Goal: Task Accomplishment & Management: Manage account settings

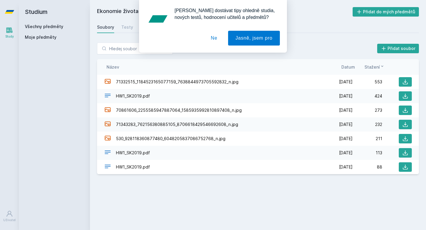
click at [108, 25] on div "[PERSON_NAME] dostávat tipy ohledně studia, nových testů, hodnocení učitelů a p…" at bounding box center [213, 26] width 426 height 53
click at [213, 41] on button "Ne" at bounding box center [214, 38] width 21 height 15
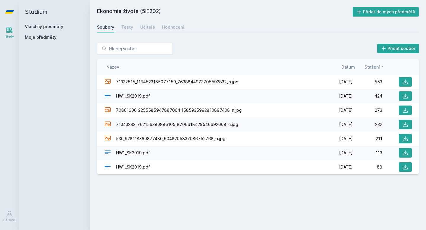
click at [11, 33] on icon at bounding box center [9, 30] width 7 height 7
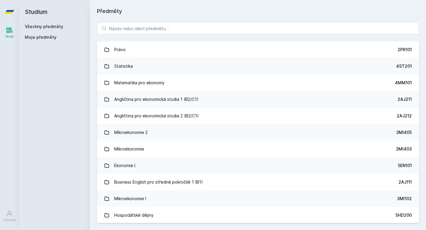
click at [62, 37] on div "Moje předměty" at bounding box center [54, 37] width 59 height 6
click at [36, 37] on span "Moje předměty" at bounding box center [41, 37] width 32 height 6
click at [49, 24] on div "Všechny předměty" at bounding box center [54, 27] width 59 height 6
click at [7, 30] on icon at bounding box center [10, 31] width 6 height 6
click at [39, 26] on link "Všechny předměty" at bounding box center [44, 26] width 38 height 5
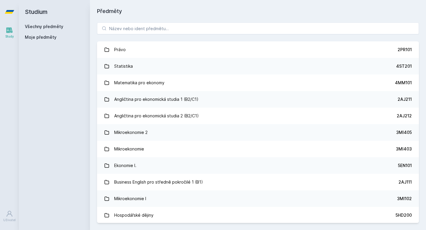
click at [39, 26] on link "Všechny předměty" at bounding box center [44, 26] width 38 height 5
click at [7, 216] on icon at bounding box center [9, 213] width 7 height 7
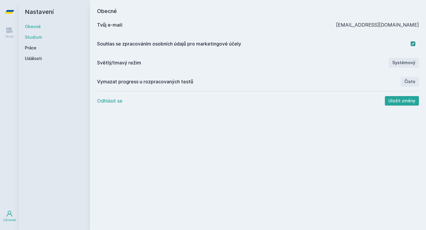
click at [35, 36] on link "Studium" at bounding box center [54, 37] width 59 height 6
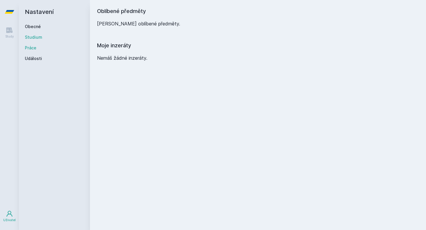
click at [33, 48] on link "Práce" at bounding box center [54, 48] width 59 height 6
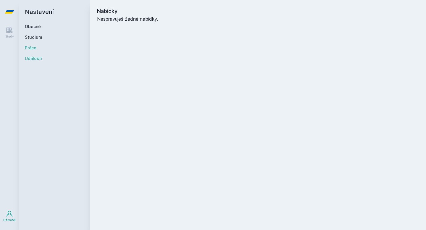
click at [32, 60] on link "Události" at bounding box center [54, 59] width 59 height 6
click at [9, 33] on icon at bounding box center [9, 30] width 7 height 7
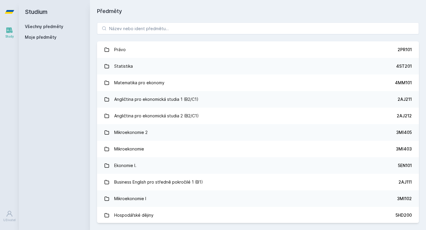
click at [38, 27] on link "Všechny předměty" at bounding box center [44, 26] width 38 height 5
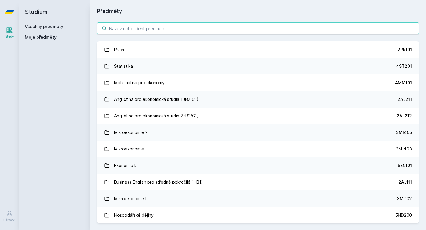
click at [116, 27] on input "search" at bounding box center [258, 28] width 322 height 12
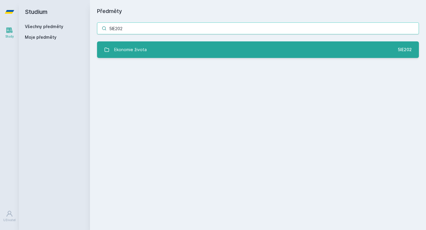
type input "5IE202"
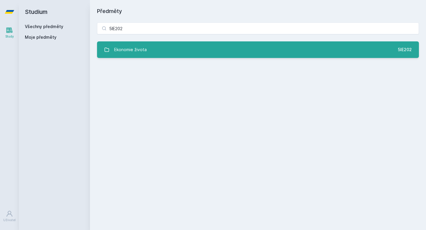
click at [179, 54] on link "Ekonomie života 5IE202" at bounding box center [258, 49] width 322 height 17
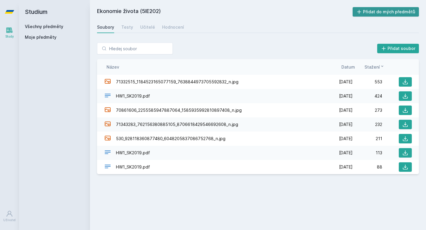
click at [369, 10] on button "Přidat do mých předmětů" at bounding box center [386, 11] width 67 height 9
click at [130, 25] on div "Testy" at bounding box center [127, 27] width 12 height 6
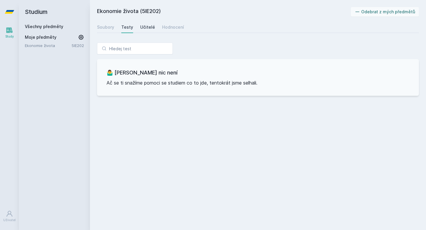
click at [148, 26] on div "Učitelé" at bounding box center [147, 27] width 15 height 6
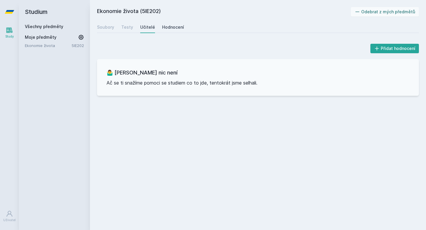
click at [175, 29] on div "Hodnocení" at bounding box center [173, 27] width 22 height 6
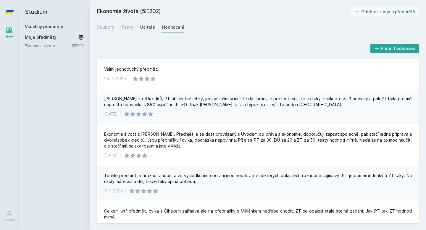
click at [142, 25] on div "Učitelé" at bounding box center [147, 27] width 15 height 6
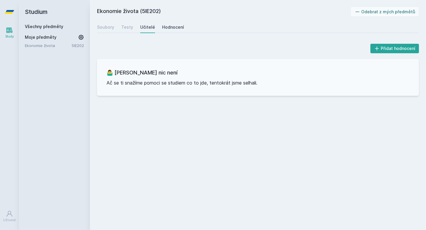
click at [172, 32] on link "Hodnocení" at bounding box center [173, 27] width 22 height 12
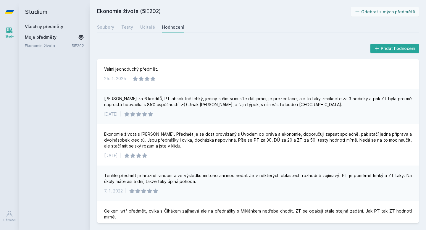
click at [49, 27] on link "Všechny předměty" at bounding box center [44, 26] width 38 height 5
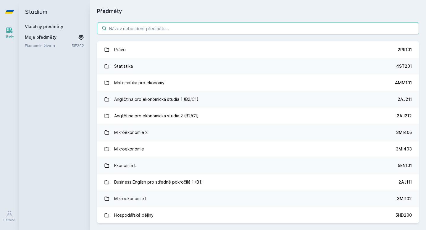
click at [147, 31] on input "search" at bounding box center [258, 28] width 322 height 12
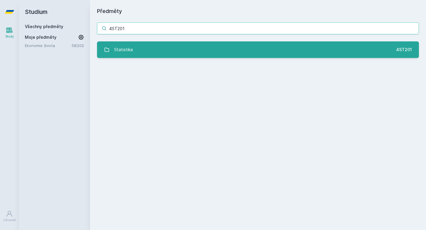
type input "4ST201"
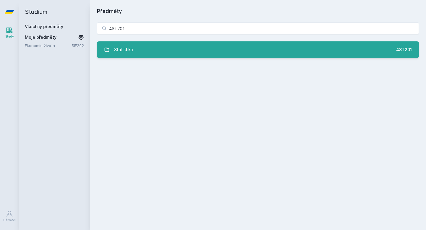
click at [168, 52] on link "Statistika 4ST201" at bounding box center [258, 49] width 322 height 17
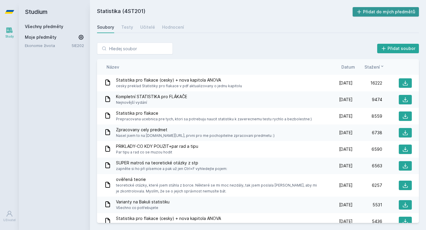
click at [375, 9] on button "Přidat do mých předmětů" at bounding box center [386, 11] width 67 height 9
click at [170, 30] on div "Hodnocení" at bounding box center [173, 27] width 22 height 6
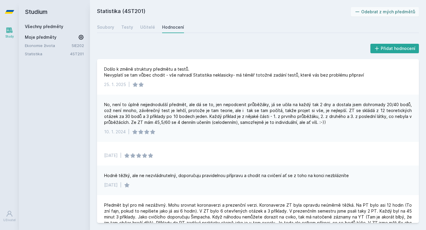
click at [73, 45] on link "5IE202" at bounding box center [78, 45] width 12 height 5
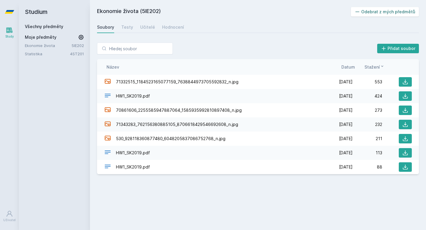
click at [368, 12] on button "Odebrat z mých předmětů" at bounding box center [385, 11] width 68 height 9
click at [52, 27] on link "Všechny předměty" at bounding box center [44, 26] width 38 height 5
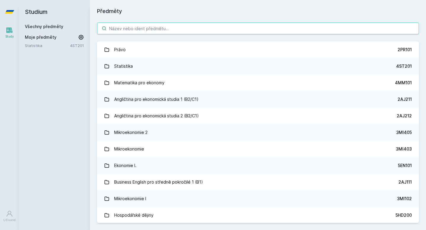
click at [152, 28] on input "search" at bounding box center [258, 28] width 322 height 12
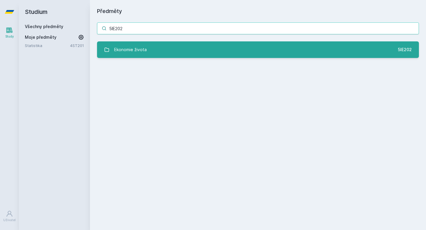
type input "5IE202"
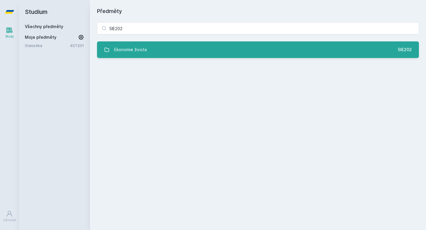
click at [199, 57] on link "Ekonomie života 5IE202" at bounding box center [258, 49] width 322 height 17
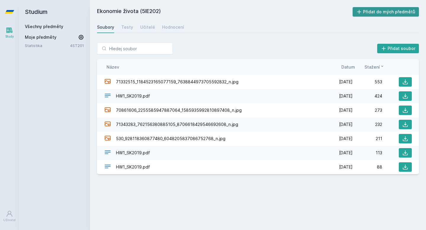
click at [360, 15] on button "Přidat do mých předmětů" at bounding box center [386, 11] width 67 height 9
click at [56, 25] on link "Všechny předměty" at bounding box center [44, 26] width 38 height 5
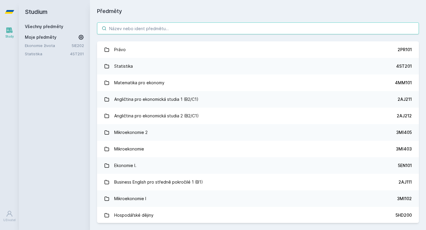
click at [144, 33] on input "search" at bounding box center [258, 28] width 322 height 12
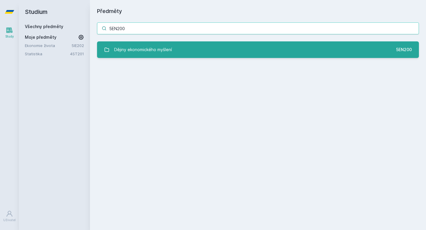
type input "5EN200"
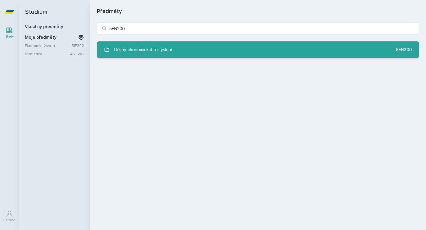
click at [269, 49] on link "Dějiny ekonomického myšlení 5EN200" at bounding box center [258, 49] width 322 height 17
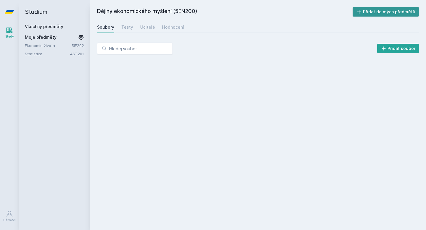
click at [379, 15] on button "Přidat do mých předmětů" at bounding box center [386, 11] width 67 height 9
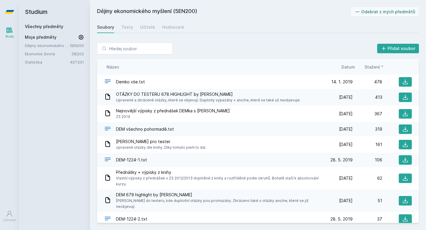
click at [55, 28] on link "Všechny předměty" at bounding box center [44, 26] width 38 height 5
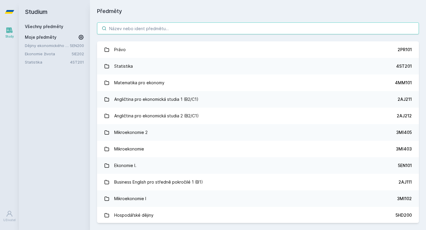
click at [142, 27] on input "search" at bounding box center [258, 28] width 322 height 12
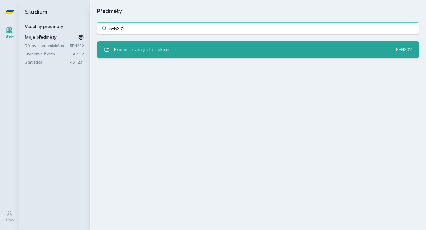
type input "5EN302"
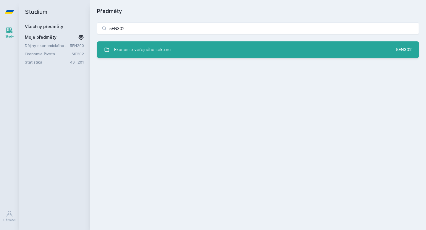
click at [168, 44] on div "Ekonomie veřejného sektoru" at bounding box center [142, 50] width 57 height 12
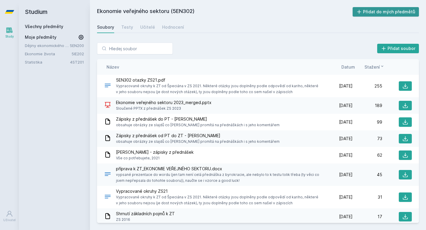
click at [369, 10] on button "Přidat do mých předmětů" at bounding box center [386, 11] width 67 height 9
click at [60, 25] on link "Všechny předměty" at bounding box center [44, 26] width 38 height 5
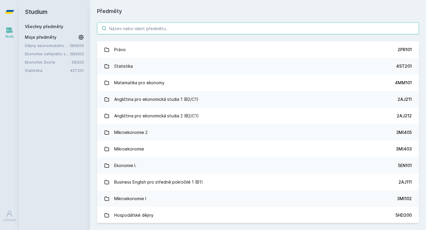
click at [187, 32] on input "search" at bounding box center [258, 28] width 322 height 12
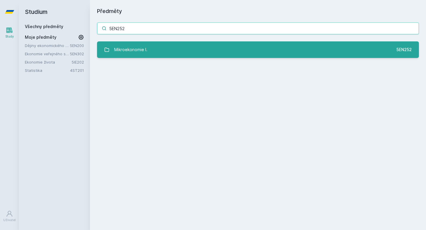
type input "5EN252"
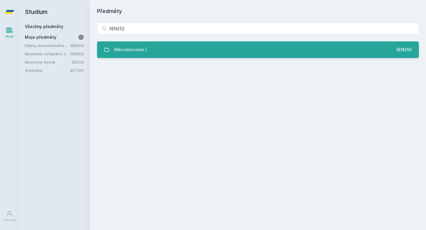
click at [209, 48] on link "Mikroekonomie I. 5EN252" at bounding box center [258, 49] width 322 height 17
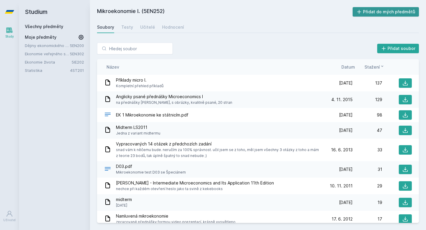
click at [385, 12] on button "Přidat do mých předmětů" at bounding box center [386, 11] width 67 height 9
click at [53, 24] on div "Všechny předměty" at bounding box center [54, 27] width 59 height 6
click at [53, 27] on link "Všechny předměty" at bounding box center [44, 26] width 38 height 5
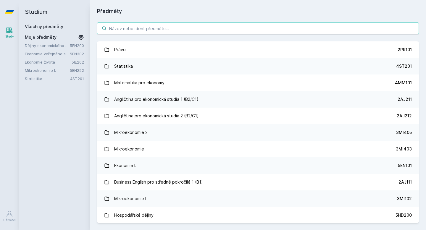
click at [153, 34] on input "search" at bounding box center [258, 28] width 322 height 12
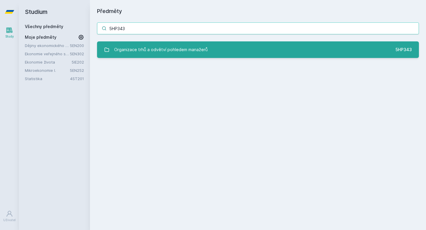
type input "5HP343"
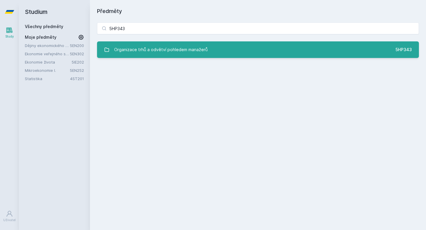
click at [134, 46] on div "Organizace trhů a odvětví pohledem manažerů" at bounding box center [161, 50] width 94 height 12
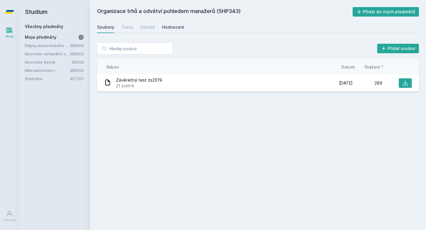
click at [168, 25] on div "Hodnocení" at bounding box center [173, 27] width 22 height 6
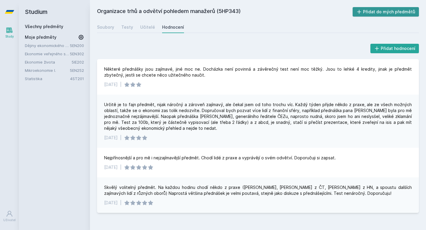
click at [386, 15] on button "Přidat do mých předmětů" at bounding box center [386, 11] width 67 height 9
click at [33, 26] on link "Všechny předměty" at bounding box center [44, 26] width 38 height 5
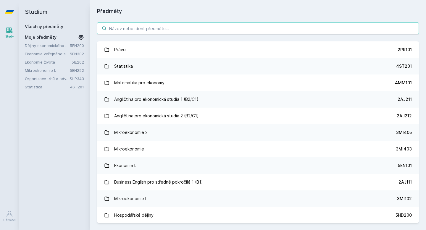
click at [157, 28] on input "search" at bounding box center [258, 28] width 322 height 12
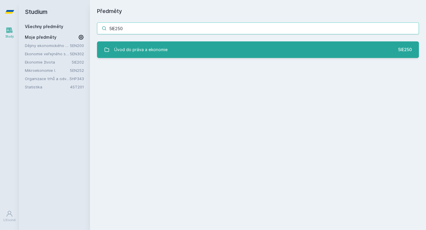
type input "5IE250"
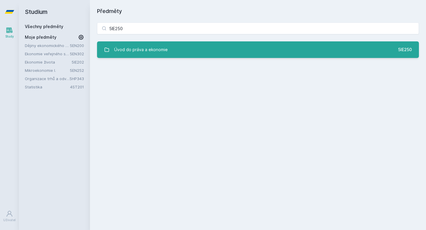
click at [174, 46] on link "Úvod do práva a ekonomie 5IE250" at bounding box center [258, 49] width 322 height 17
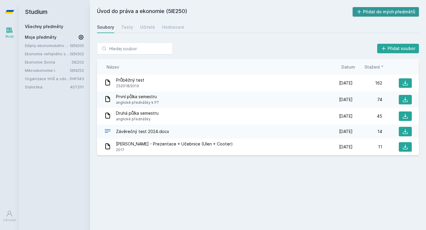
click at [375, 10] on button "Přidat do mých předmětů" at bounding box center [386, 11] width 67 height 9
click at [50, 25] on link "Všechny předměty" at bounding box center [44, 26] width 38 height 5
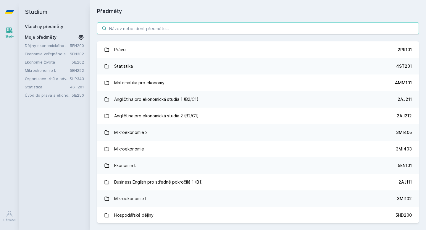
click at [178, 33] on input "search" at bounding box center [258, 28] width 322 height 12
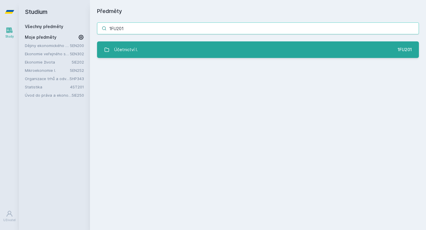
type input "1FU201"
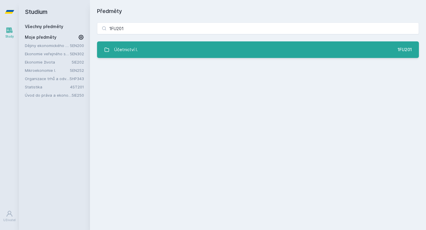
click at [238, 52] on link "Účetnictví I. 1FU201" at bounding box center [258, 49] width 322 height 17
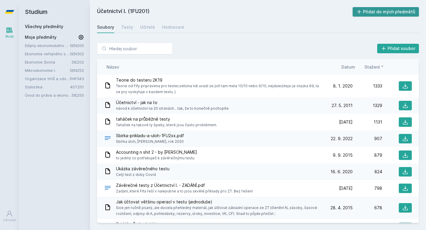
click at [377, 13] on button "Přidat do mých předmětů" at bounding box center [386, 11] width 67 height 9
click at [177, 30] on div "Hodnocení" at bounding box center [173, 27] width 22 height 6
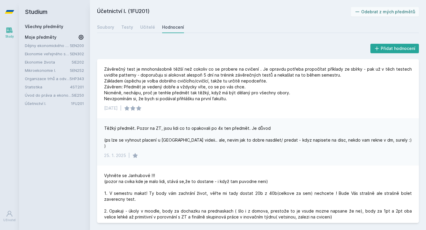
click at [40, 27] on link "Všechny předměty" at bounding box center [44, 26] width 38 height 5
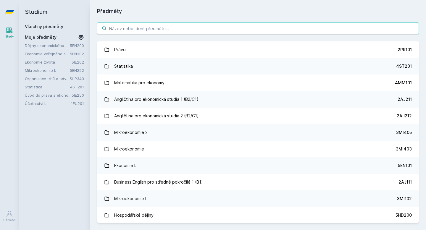
click at [166, 30] on input "search" at bounding box center [258, 28] width 322 height 12
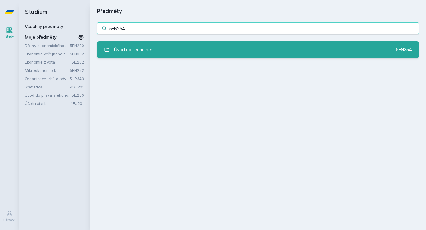
type input "5EN254"
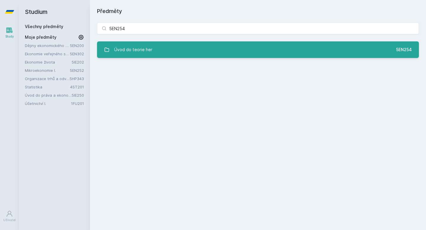
click at [191, 46] on link "Úvod do teorie her 5EN254" at bounding box center [258, 49] width 322 height 17
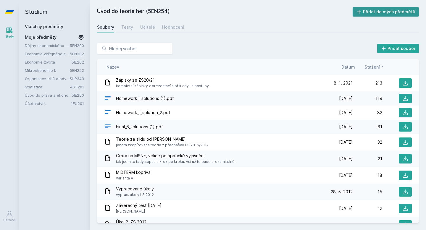
click at [377, 13] on button "Přidat do mých předmětů" at bounding box center [386, 11] width 67 height 9
click at [75, 88] on link "4ST201" at bounding box center [77, 87] width 14 height 5
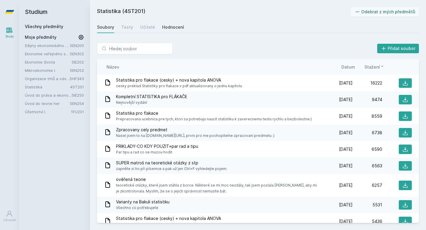
click at [162, 28] on div "Hodnocení" at bounding box center [173, 27] width 22 height 6
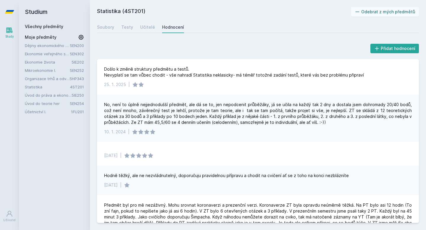
click at [78, 95] on link "5IE250" at bounding box center [78, 95] width 12 height 5
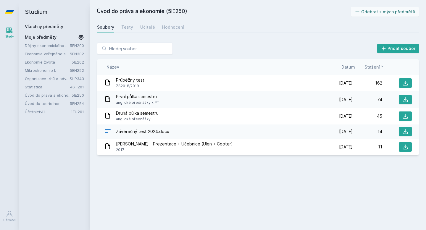
click at [78, 61] on link "5IE202" at bounding box center [78, 62] width 12 height 5
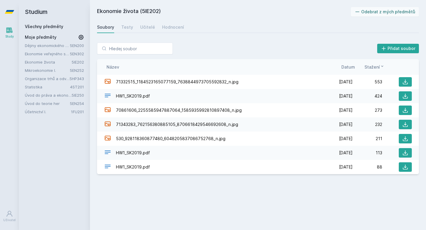
click at [81, 37] on icon at bounding box center [81, 37] width 5 height 5
click at [81, 37] on icon at bounding box center [81, 37] width 7 height 7
click at [78, 62] on link "5IE202" at bounding box center [78, 62] width 12 height 5
click at [171, 25] on div "Hodnocení" at bounding box center [173, 27] width 22 height 6
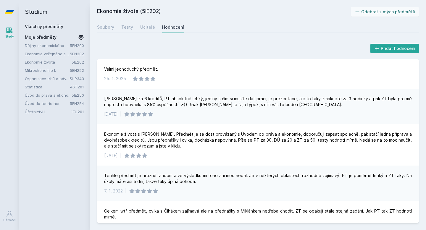
click at [78, 44] on link "5EN200" at bounding box center [77, 45] width 14 height 5
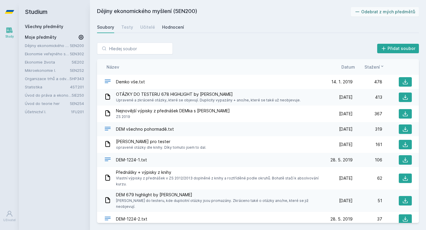
click at [162, 27] on div "Hodnocení" at bounding box center [173, 27] width 22 height 6
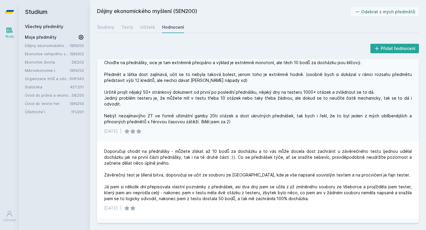
scroll to position [105, 0]
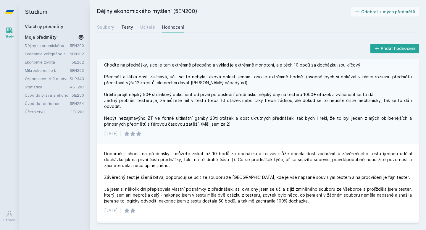
click at [124, 28] on div "Testy" at bounding box center [127, 27] width 12 height 6
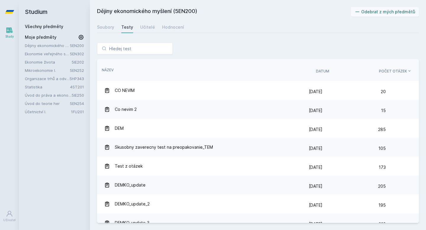
scroll to position [142, 0]
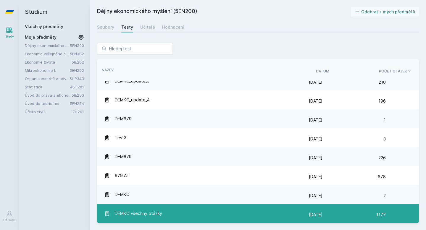
click at [214, 211] on div "DEMKO všechny otázky" at bounding box center [206, 214] width 205 height 12
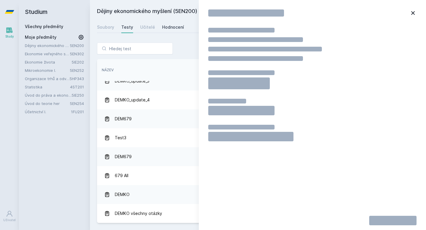
click at [173, 26] on div "Hodnocení" at bounding box center [173, 27] width 22 height 6
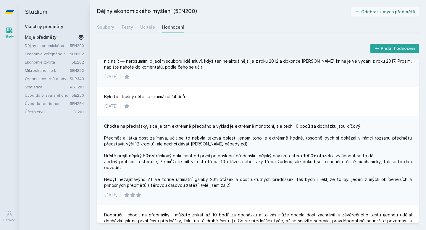
scroll to position [44, 0]
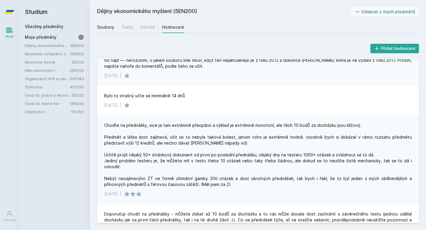
click at [107, 29] on div "Soubory" at bounding box center [105, 27] width 17 height 6
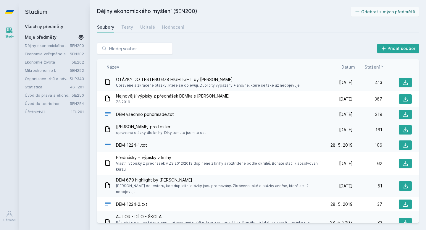
scroll to position [16, 0]
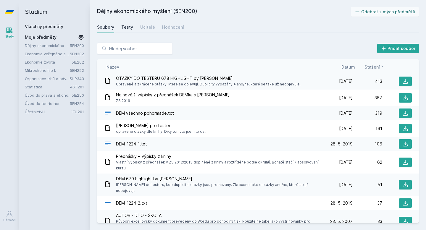
click at [128, 25] on div "Testy" at bounding box center [127, 27] width 12 height 6
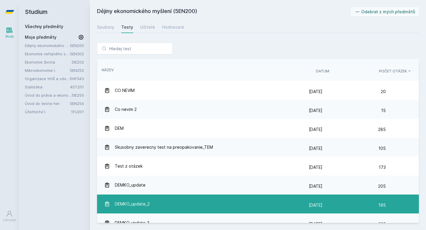
scroll to position [142, 0]
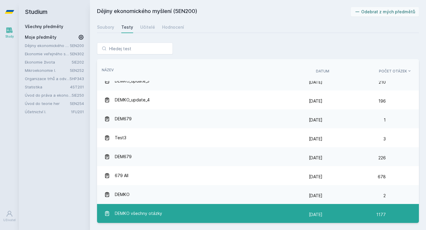
click at [308, 216] on div "DEMKO všechny otázky" at bounding box center [206, 214] width 205 height 12
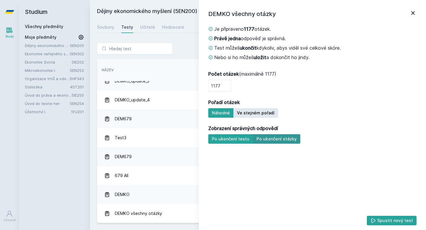
click at [280, 136] on button "Po ukončení otázky" at bounding box center [276, 138] width 47 height 9
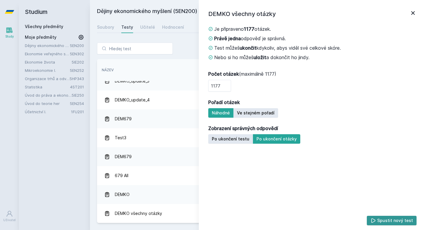
click at [405, 223] on button "Spustit nový test" at bounding box center [392, 220] width 50 height 9
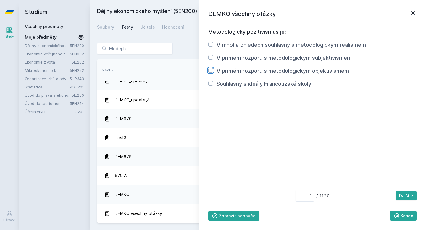
click at [211, 70] on input "V přímém rozporu s metodologickým objektivismem" at bounding box center [210, 70] width 5 height 5
checkbox input "true"
click at [404, 196] on button "Další" at bounding box center [406, 195] width 21 height 9
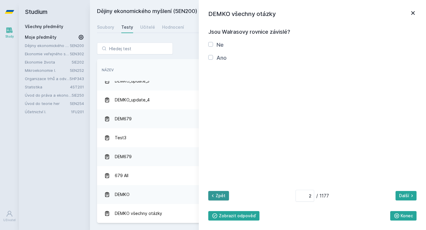
click at [223, 196] on button "Zpět" at bounding box center [218, 195] width 21 height 9
type input "1"
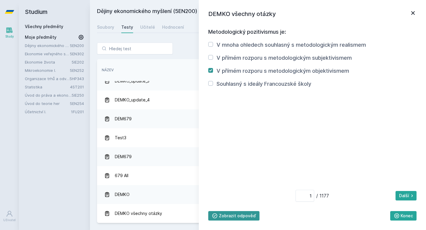
click at [237, 216] on button "Zobrazit odpověď" at bounding box center [233, 215] width 51 height 9
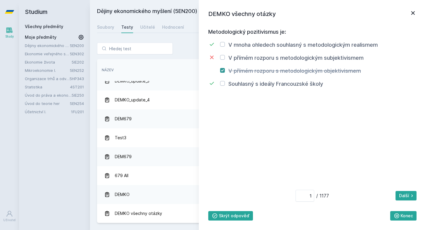
click at [415, 12] on icon at bounding box center [413, 12] width 7 height 7
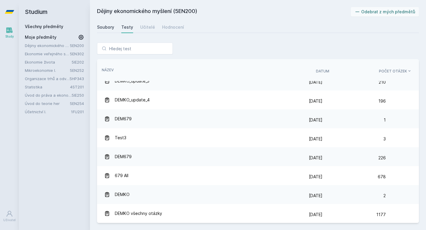
click at [105, 24] on div "Soubory" at bounding box center [105, 27] width 17 height 6
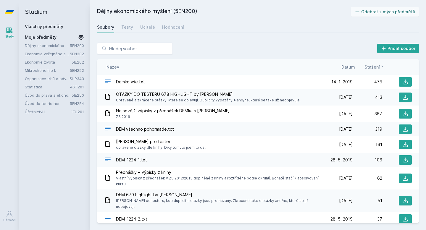
click at [41, 85] on link "Statistika" at bounding box center [47, 87] width 45 height 6
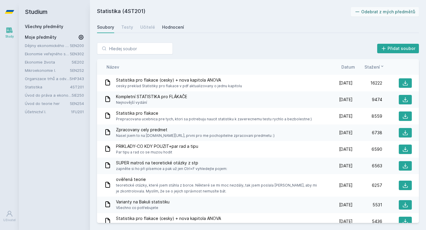
click at [178, 28] on div "Hodnocení" at bounding box center [173, 27] width 22 height 6
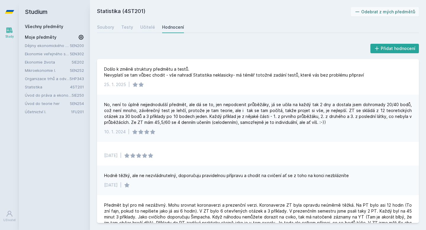
click at [80, 53] on link "5EN302" at bounding box center [77, 54] width 14 height 5
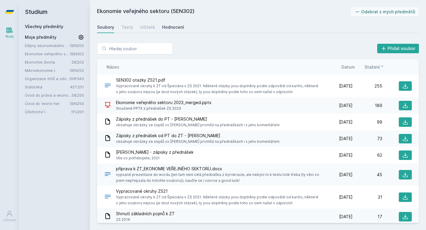
click at [171, 27] on div "Hodnocení" at bounding box center [173, 27] width 22 height 6
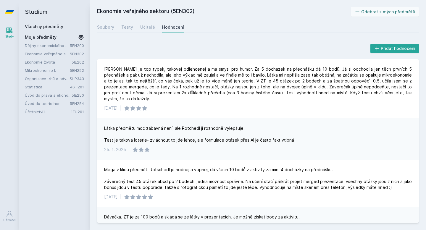
click at [44, 69] on link "Mikroekonomie I." at bounding box center [47, 70] width 45 height 6
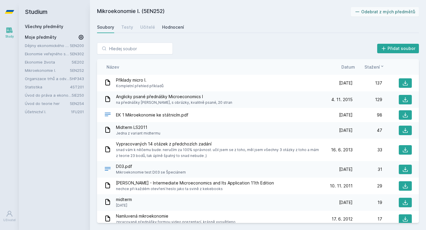
click at [178, 28] on div "Hodnocení" at bounding box center [173, 27] width 22 height 6
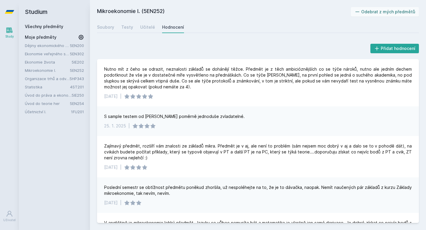
click at [76, 78] on link "5HP343" at bounding box center [77, 78] width 15 height 5
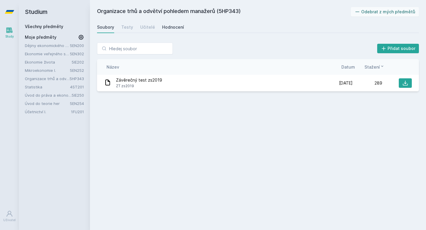
click at [168, 31] on link "Hodnocení" at bounding box center [173, 27] width 22 height 12
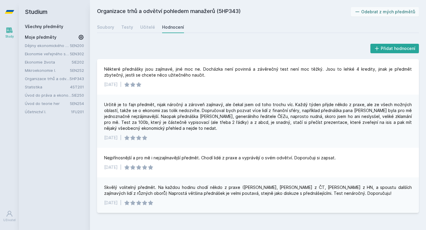
click at [81, 96] on link "5IE250" at bounding box center [78, 95] width 12 height 5
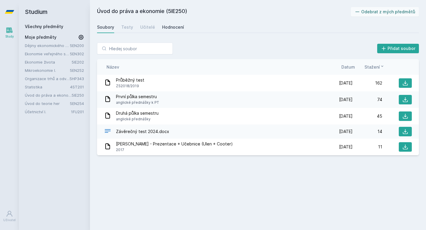
click at [172, 23] on link "Hodnocení" at bounding box center [173, 27] width 22 height 12
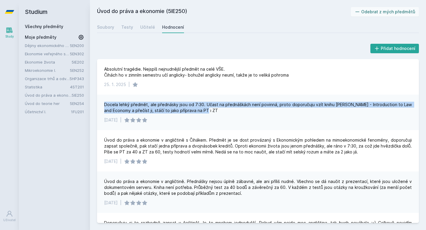
drag, startPoint x: 207, startPoint y: 112, endPoint x: 98, endPoint y: 100, distance: 109.9
click at [98, 100] on div "Docela lehký předmět, ale přednásky jsou od 7:30. Učast na přednáškách není pov…" at bounding box center [258, 113] width 322 height 36
click at [79, 103] on link "5EN254" at bounding box center [77, 103] width 14 height 5
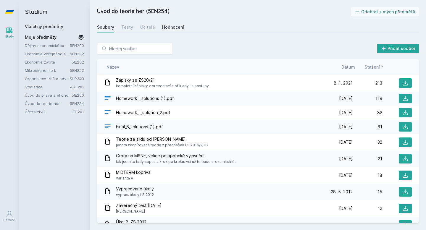
click at [170, 29] on div "Hodnocení" at bounding box center [173, 27] width 22 height 6
